Goal: Task Accomplishment & Management: Use online tool/utility

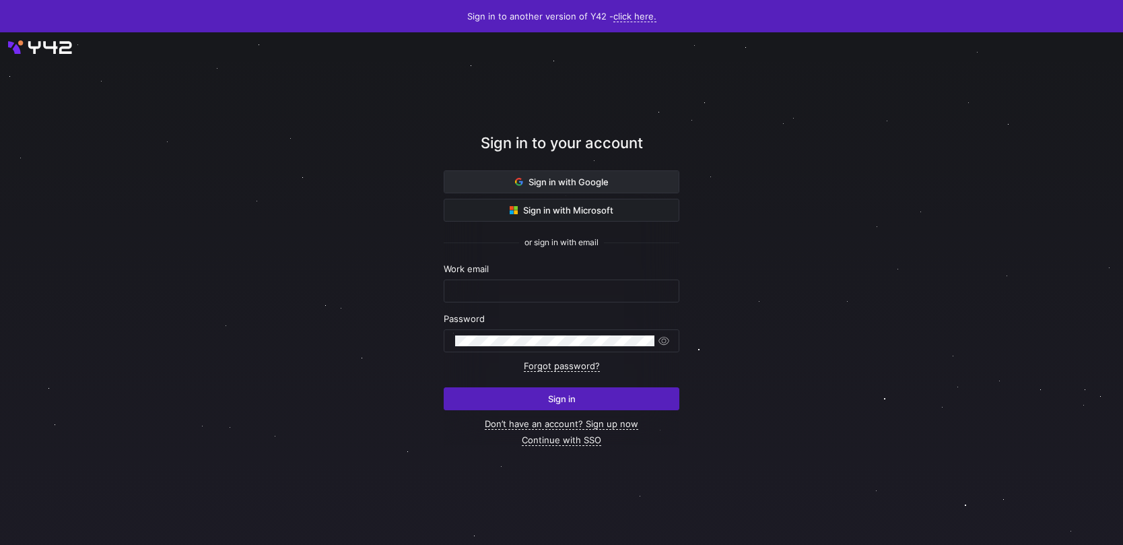
click at [582, 182] on span "Sign in with Google" at bounding box center [562, 181] width 94 height 11
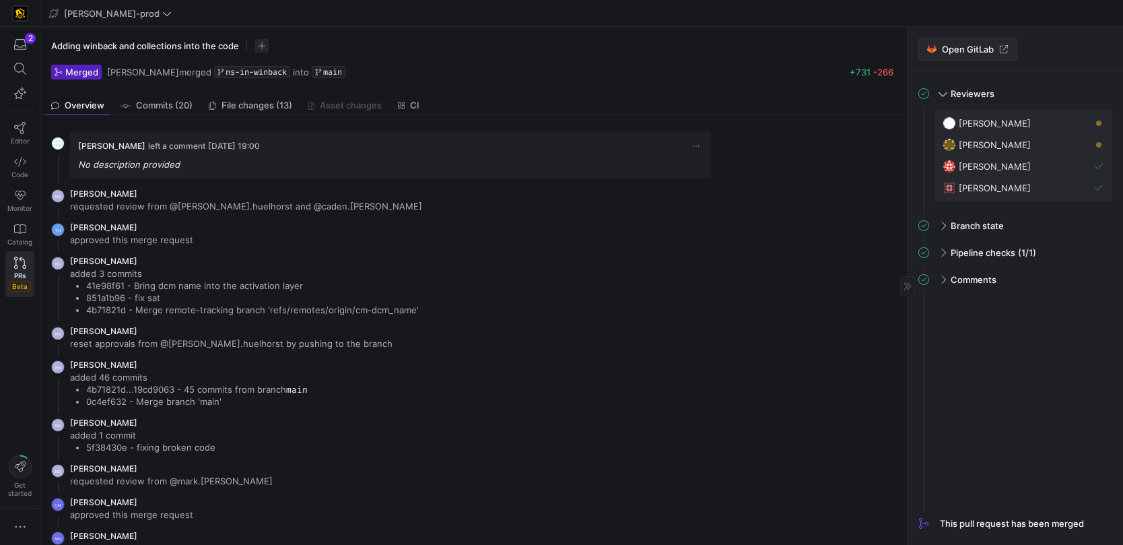
click at [1002, 52] on icon at bounding box center [1003, 48] width 9 height 9
